Goal: Task Accomplishment & Management: Complete application form

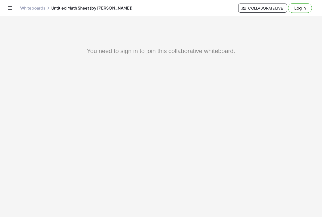
click at [215, 95] on div "You need to sign in to join this collaborative whiteboard." at bounding box center [161, 147] width 322 height 201
drag, startPoint x: 268, startPoint y: 6, endPoint x: 266, endPoint y: 71, distance: 65.2
click at [266, 71] on div "Graspable Math Activities Get Started Activity Bank Assigned Work Classes White…" at bounding box center [161, 108] width 322 height 217
click at [296, 8] on button "Log in" at bounding box center [300, 8] width 24 height 10
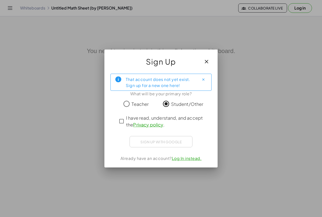
click at [199, 138] on div "Sign up with Google Iniciar sesión con Google Iniciar sesión con Google. Se abr…" at bounding box center [161, 141] width 101 height 11
click at [167, 145] on div "Sign up with Google Iniciar sesión con Google Iniciar sesión con Google. Se abr…" at bounding box center [161, 141] width 63 height 11
click at [166, 143] on div "Sign up with Google Iniciar sesión con Google Iniciar sesión con Google. Se abr…" at bounding box center [161, 141] width 63 height 11
click at [202, 82] on button "Close" at bounding box center [203, 80] width 8 height 8
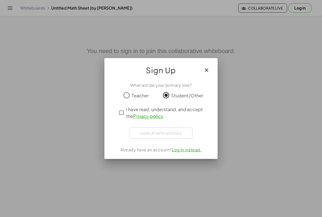
click at [165, 141] on div "What will be your primary role? Teacher Student/Other I have read, understand, …" at bounding box center [160, 118] width 113 height 81
click at [168, 132] on div "Sign up with Google Iniciar sesión con Google Iniciar sesión con Google. Se abr…" at bounding box center [161, 133] width 63 height 11
click at [168, 144] on div "What will be your primary role? Teacher Student/Other I have read, understand, …" at bounding box center [160, 118] width 113 height 81
click at [180, 150] on link "Log In instead." at bounding box center [187, 149] width 30 height 5
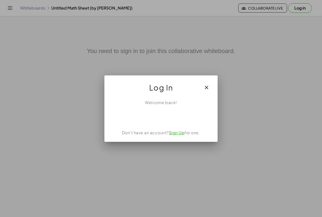
click at [204, 85] on icon "button" at bounding box center [207, 88] width 6 height 6
